Goal: Information Seeking & Learning: Learn about a topic

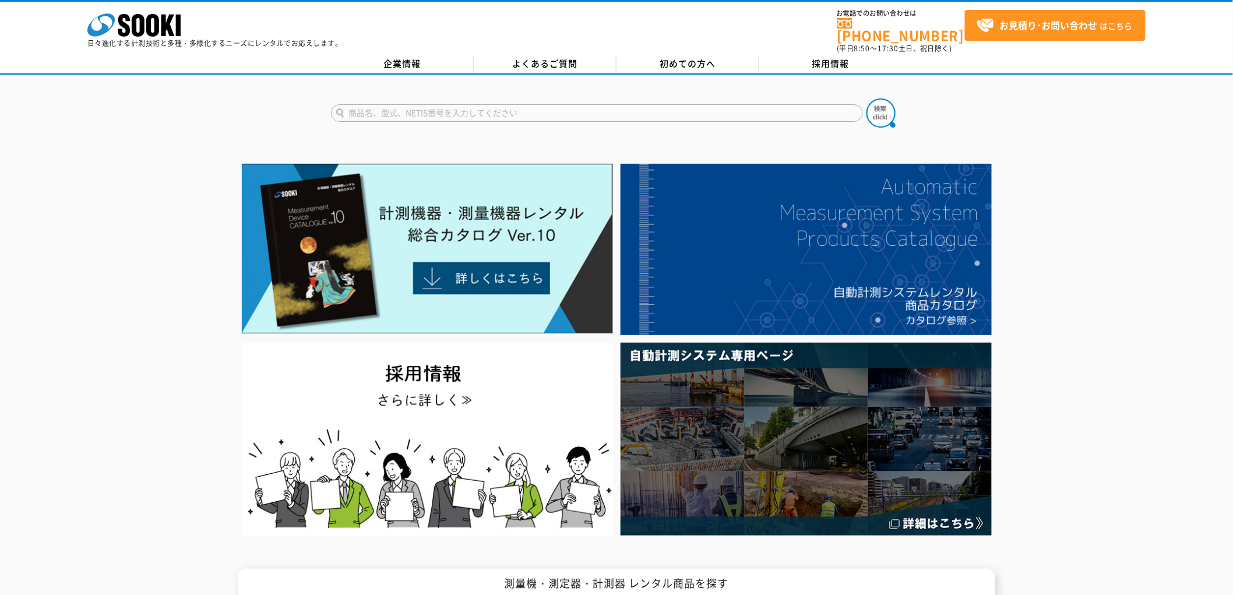
click at [765, 109] on input "text" at bounding box center [597, 112] width 532 height 17
type input "AS60VM"
click at [866, 98] on button at bounding box center [880, 112] width 29 height 29
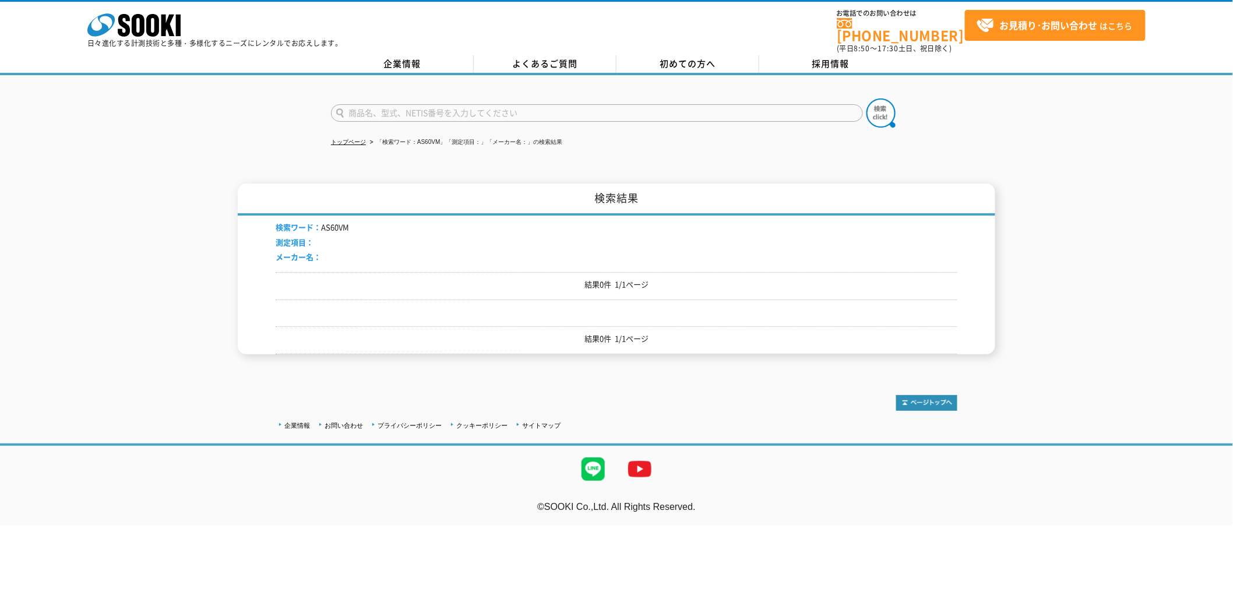
click at [632, 104] on input "text" at bounding box center [597, 112] width 532 height 17
type input "AS"
click at [884, 104] on img at bounding box center [880, 112] width 29 height 29
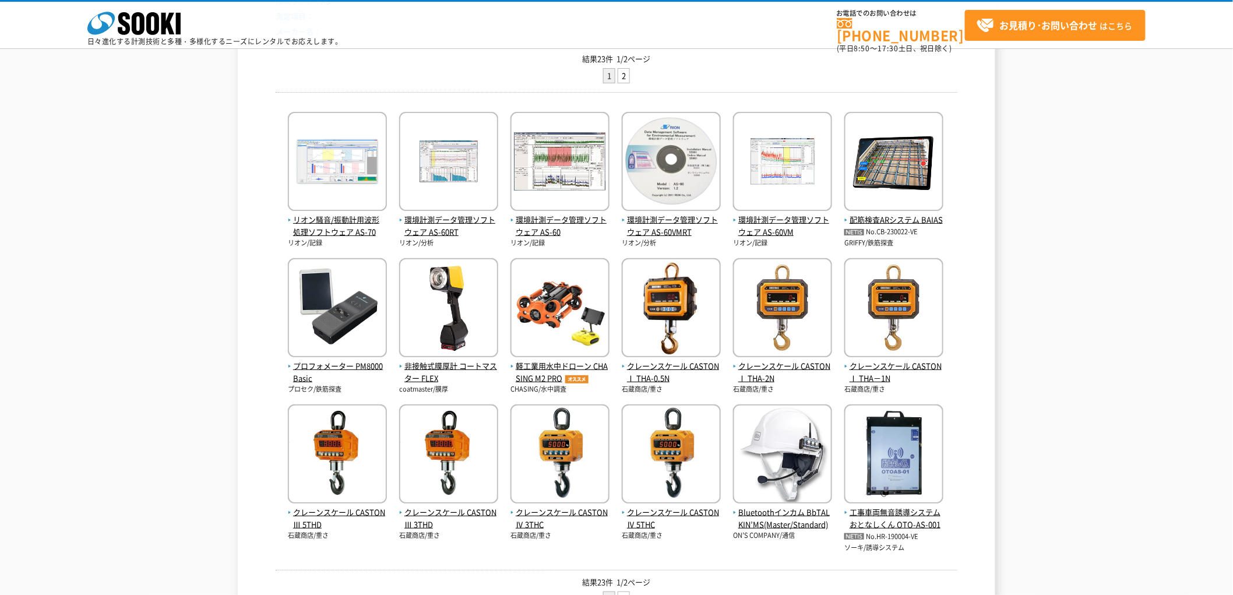
scroll to position [194, 0]
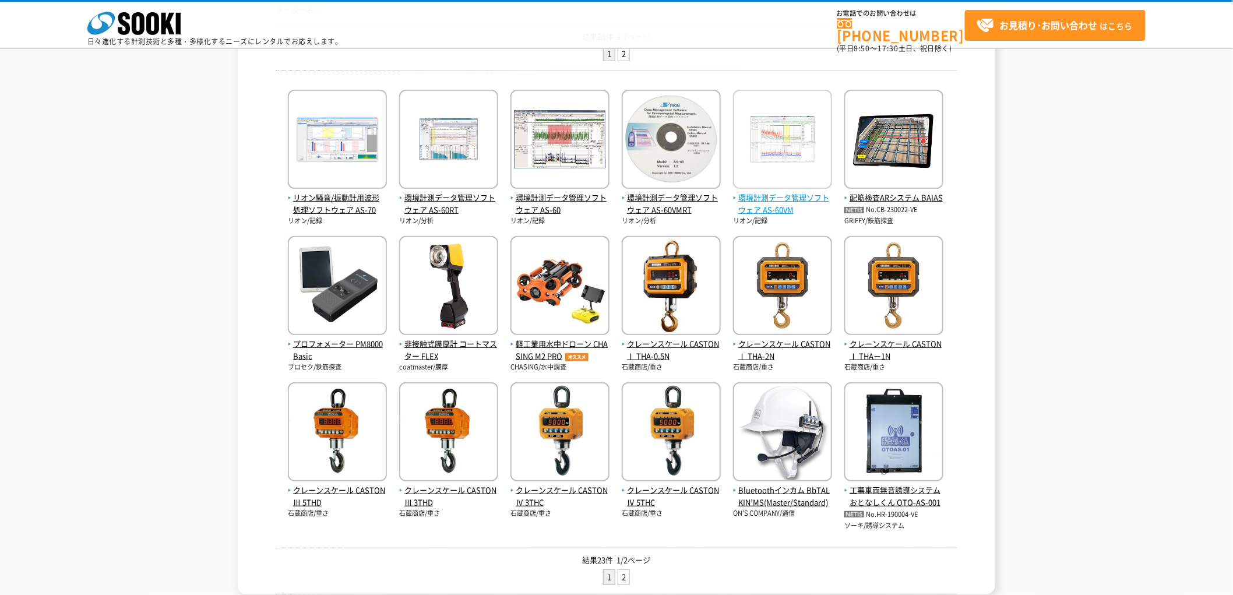
click at [771, 194] on span "環境計測データ管理ソフトウェア AS-60VM" at bounding box center [782, 204] width 99 height 24
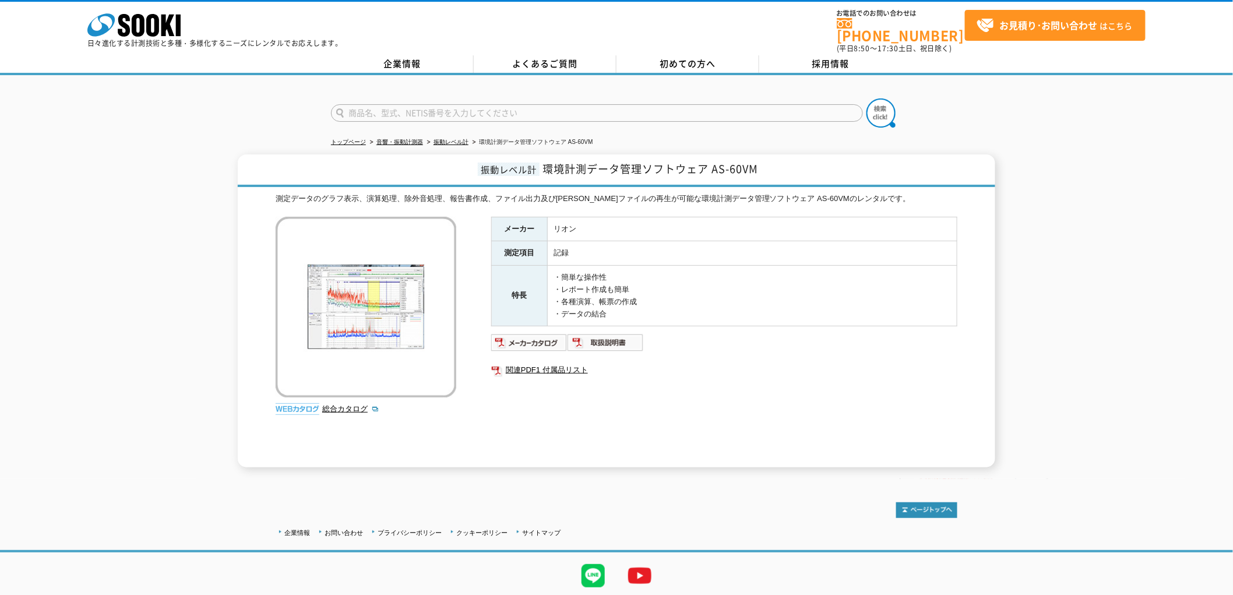
click at [346, 307] on img at bounding box center [366, 307] width 181 height 181
click at [1028, 417] on div "振動レベル計 環境計測データ管理ソフトウェア AS-60VM 測定データのグラフ表示、演算処理、除外音処理、報告書作成、ファイル出力及び[PERSON_NAM…" at bounding box center [616, 310] width 1233 height 313
click at [125, 499] on div "企業情報 お問い合わせ プライバシーポリシー クッキーポリシー サイトマップ ©SOOKI Co.,Ltd. All Rights Reserved. テスト…" at bounding box center [616, 555] width 1233 height 153
